Goal: Navigation & Orientation: Go to known website

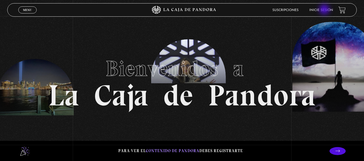
click at [325, 10] on link "Inicie sesión" at bounding box center [321, 10] width 24 height 3
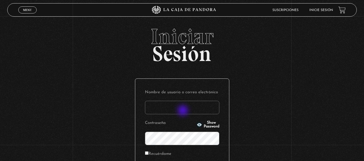
click at [183, 112] on input "Nombre de usuario o correo electrónico" at bounding box center [182, 107] width 74 height 13
type input "an_barran@hotmail.com"
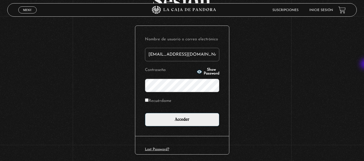
scroll to position [59, 0]
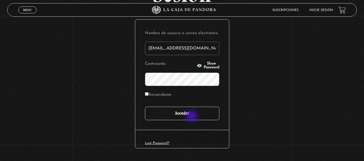
click at [191, 116] on input "Acceder" at bounding box center [182, 113] width 74 height 13
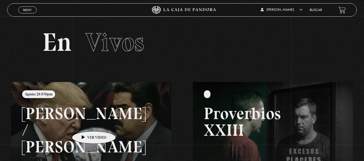
click at [85, 123] on link at bounding box center [193, 162] width 364 height 161
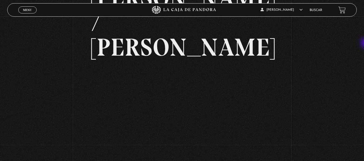
scroll to position [59, 0]
